Goal: Task Accomplishment & Management: Manage account settings

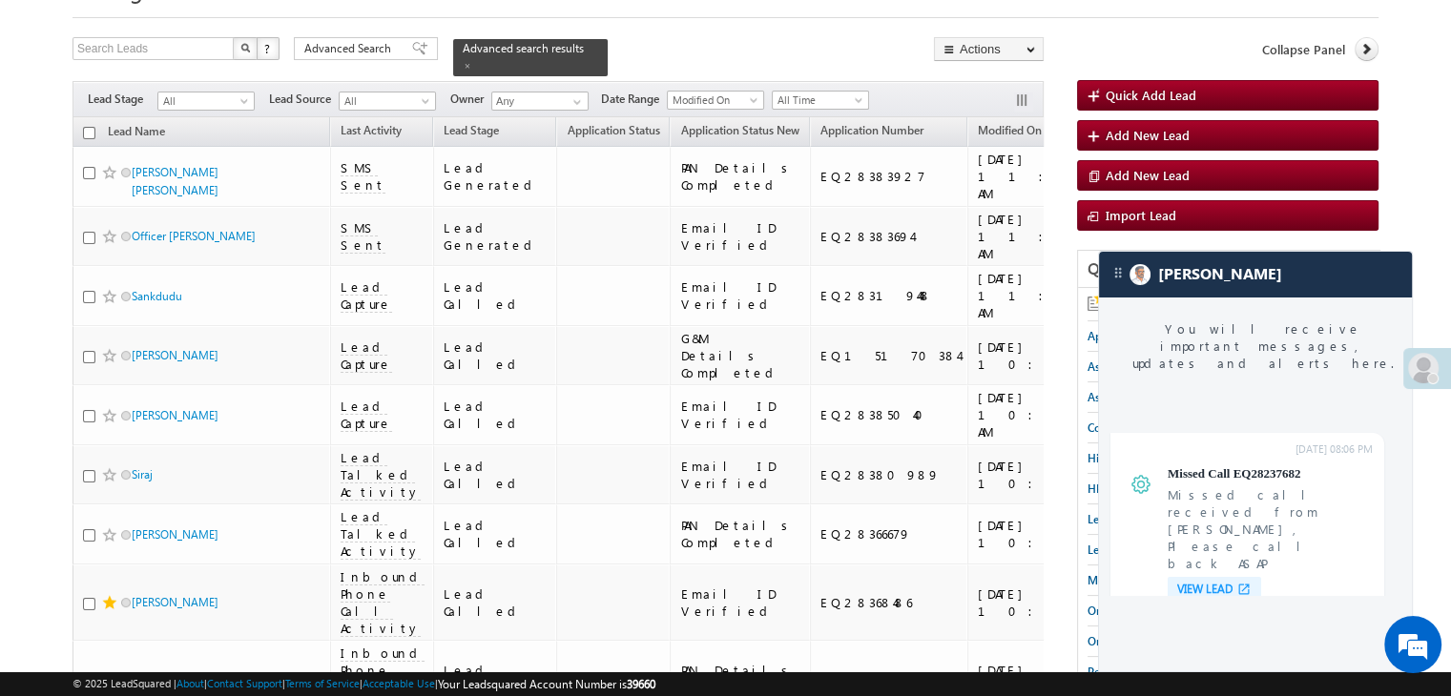
scroll to position [7772, 0]
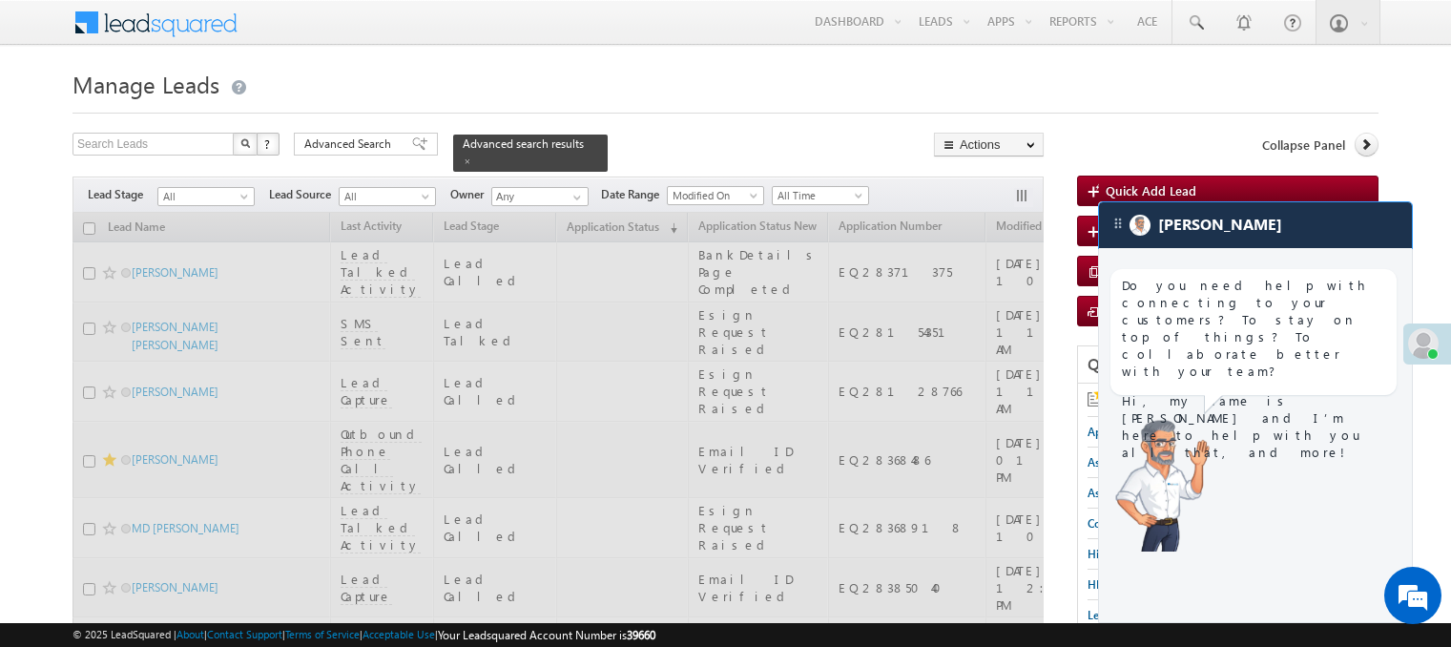
click at [1147, 236] on img at bounding box center [1140, 225] width 21 height 21
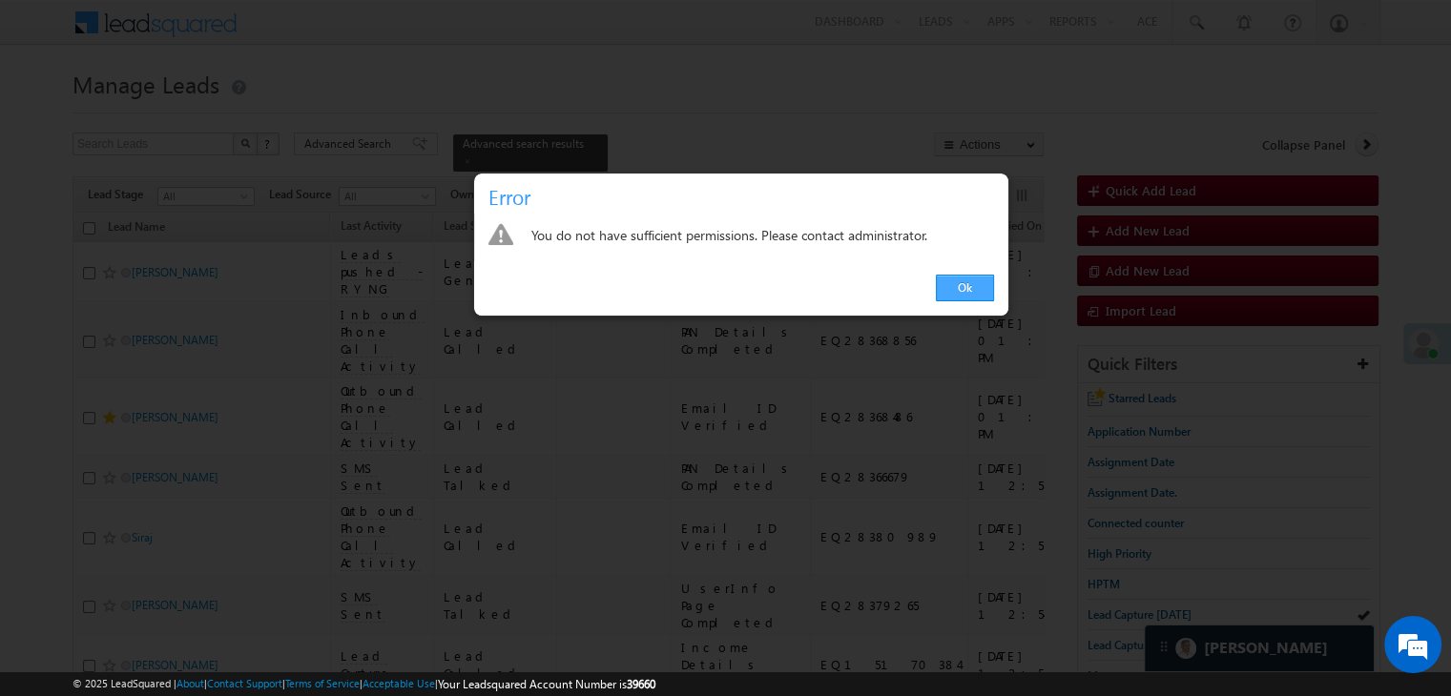
click at [962, 287] on link "Ok" at bounding box center [965, 288] width 58 height 27
click at [702, 108] on div at bounding box center [726, 107] width 1306 height 12
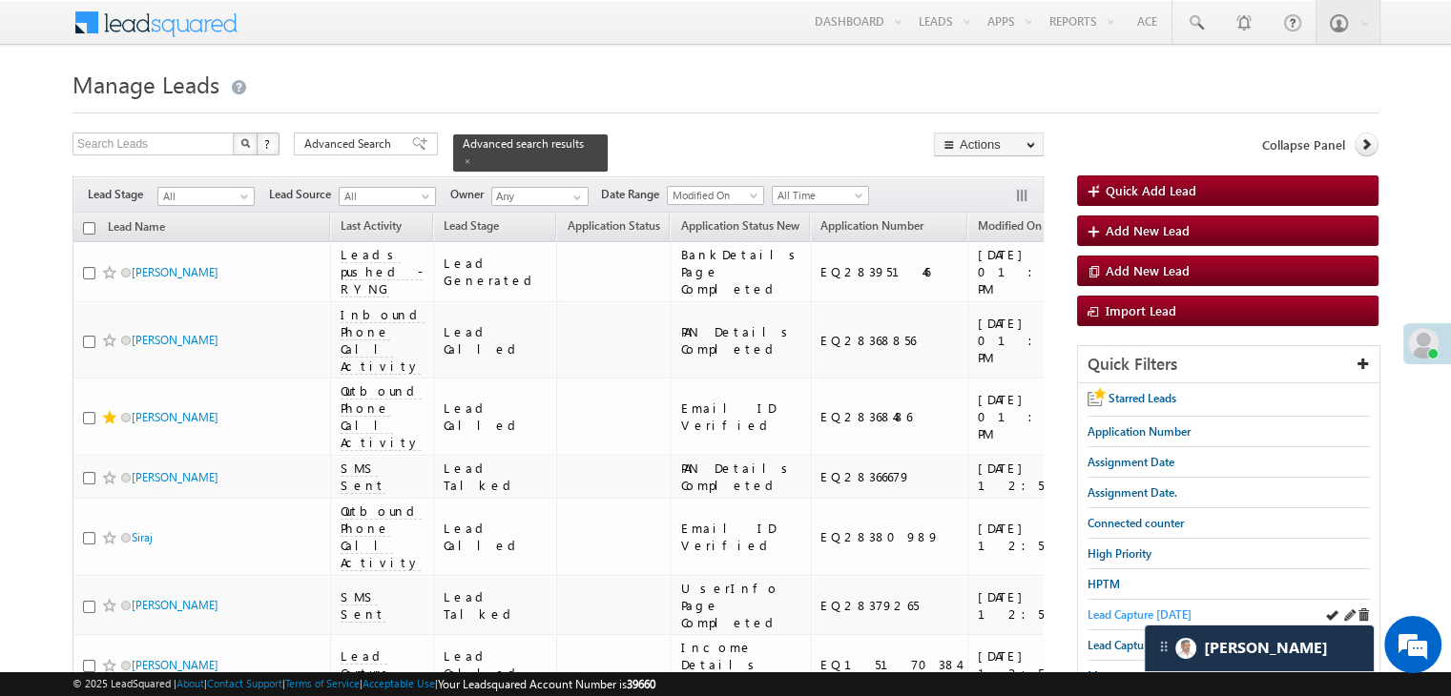
scroll to position [191, 0]
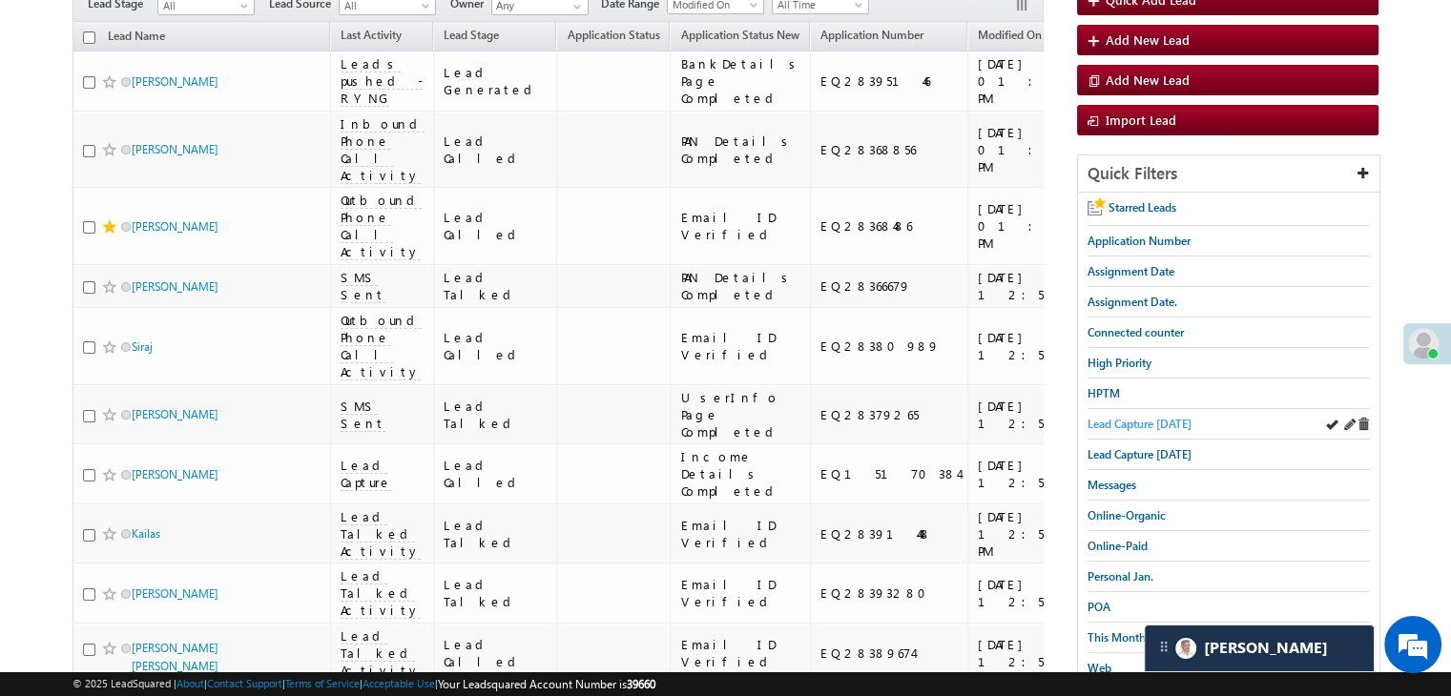
click at [1105, 419] on span "Lead Capture [DATE]" at bounding box center [1140, 424] width 104 height 14
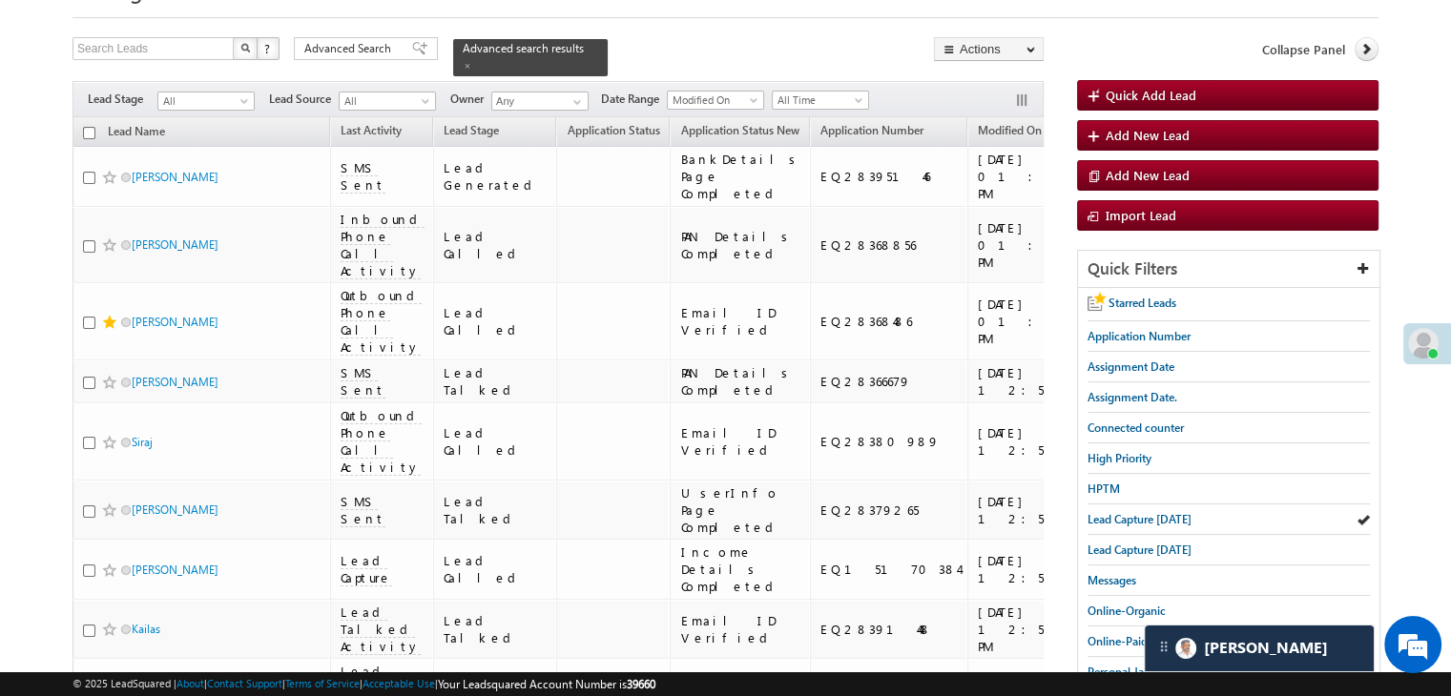
scroll to position [0, 0]
